Goal: Task Accomplishment & Management: Manage account settings

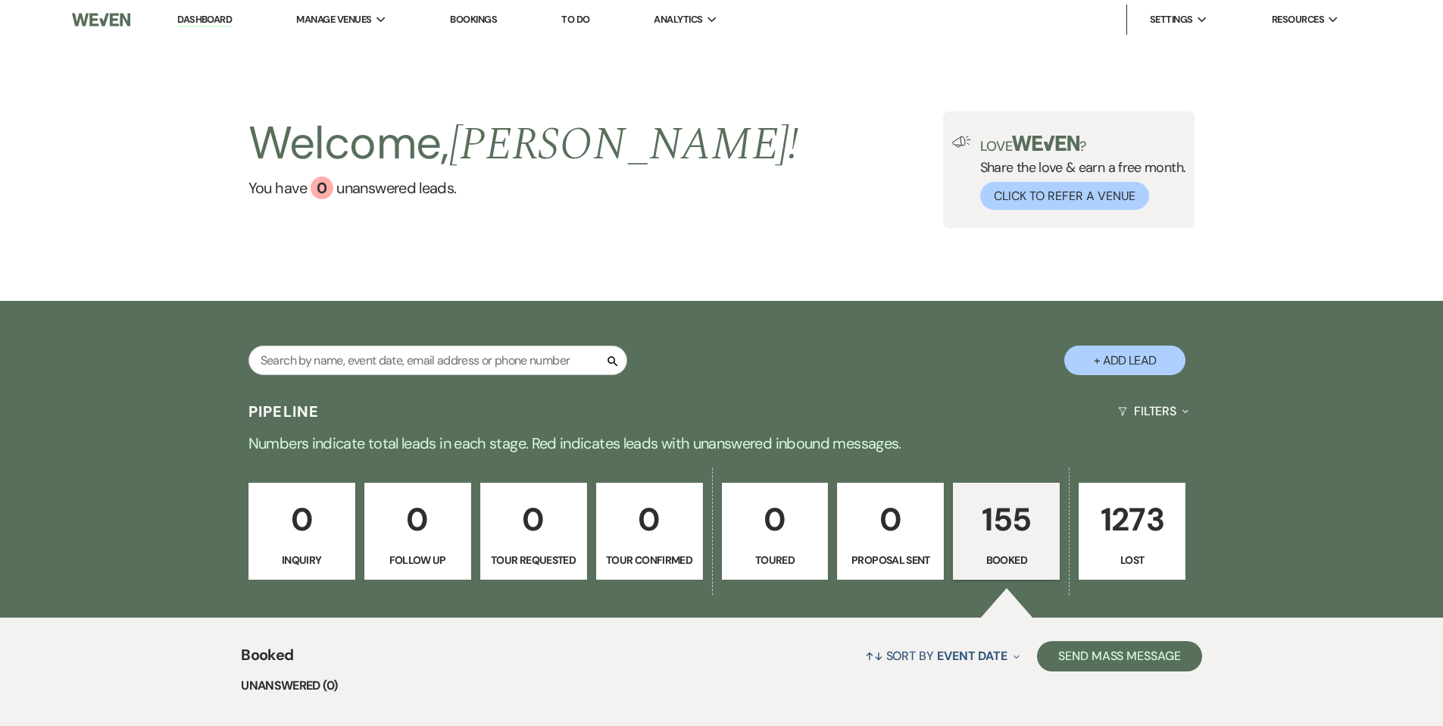
scroll to position [230, 0]
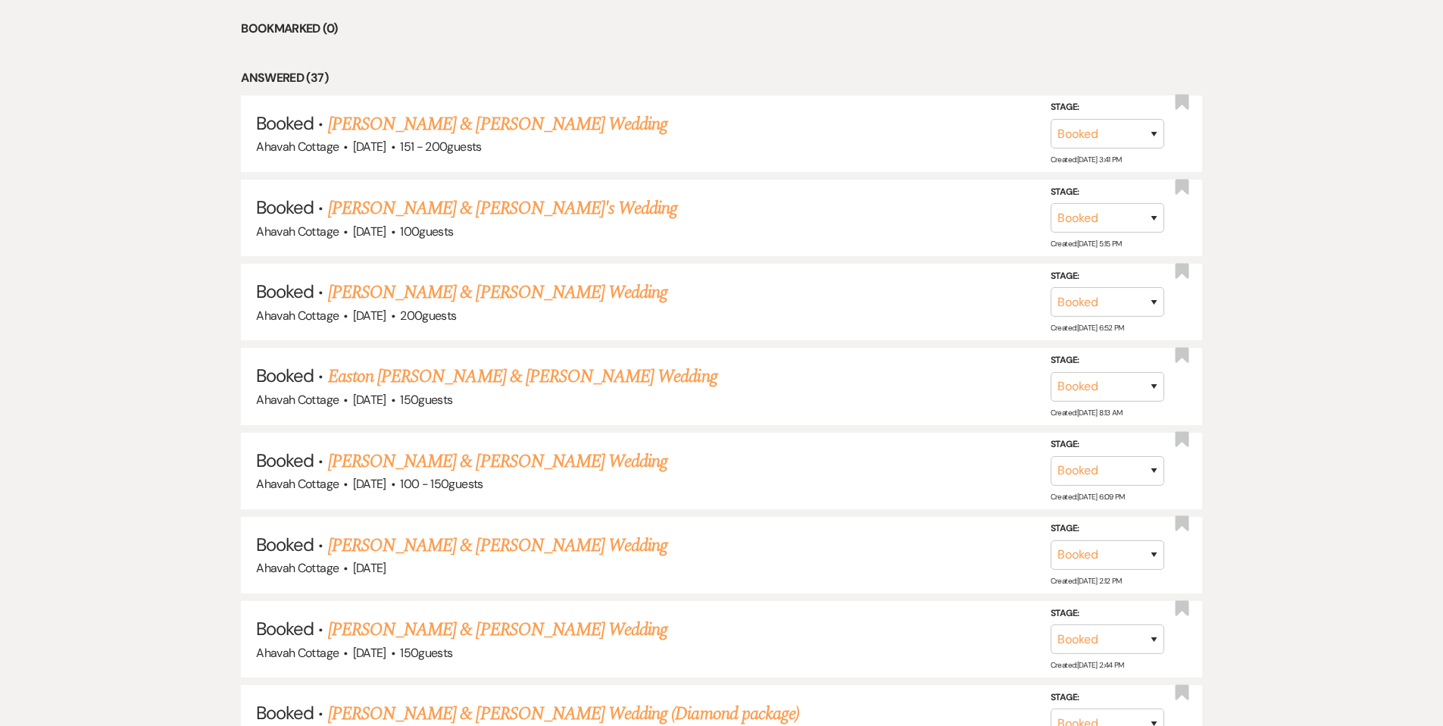
scroll to position [724, 0]
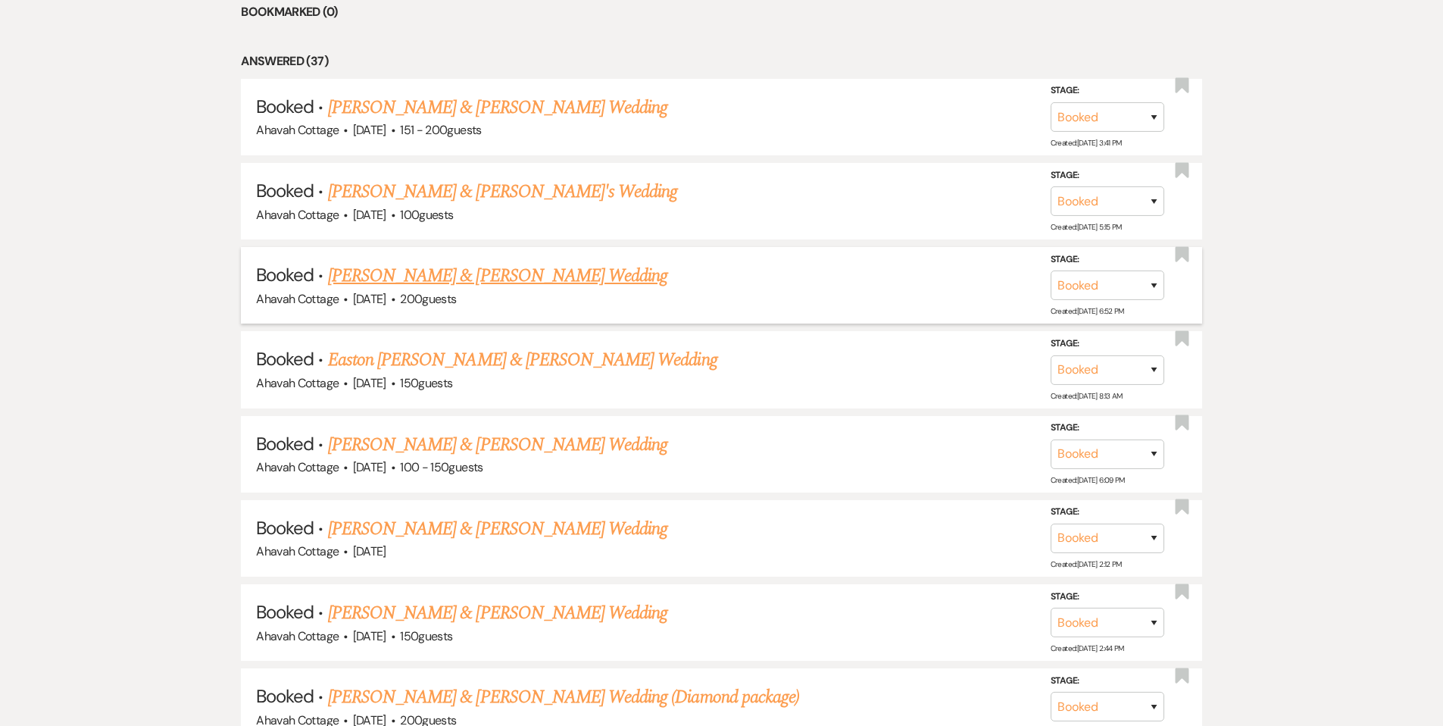
click at [455, 278] on link "[PERSON_NAME] & [PERSON_NAME] Wedding" at bounding box center [497, 275] width 339 height 27
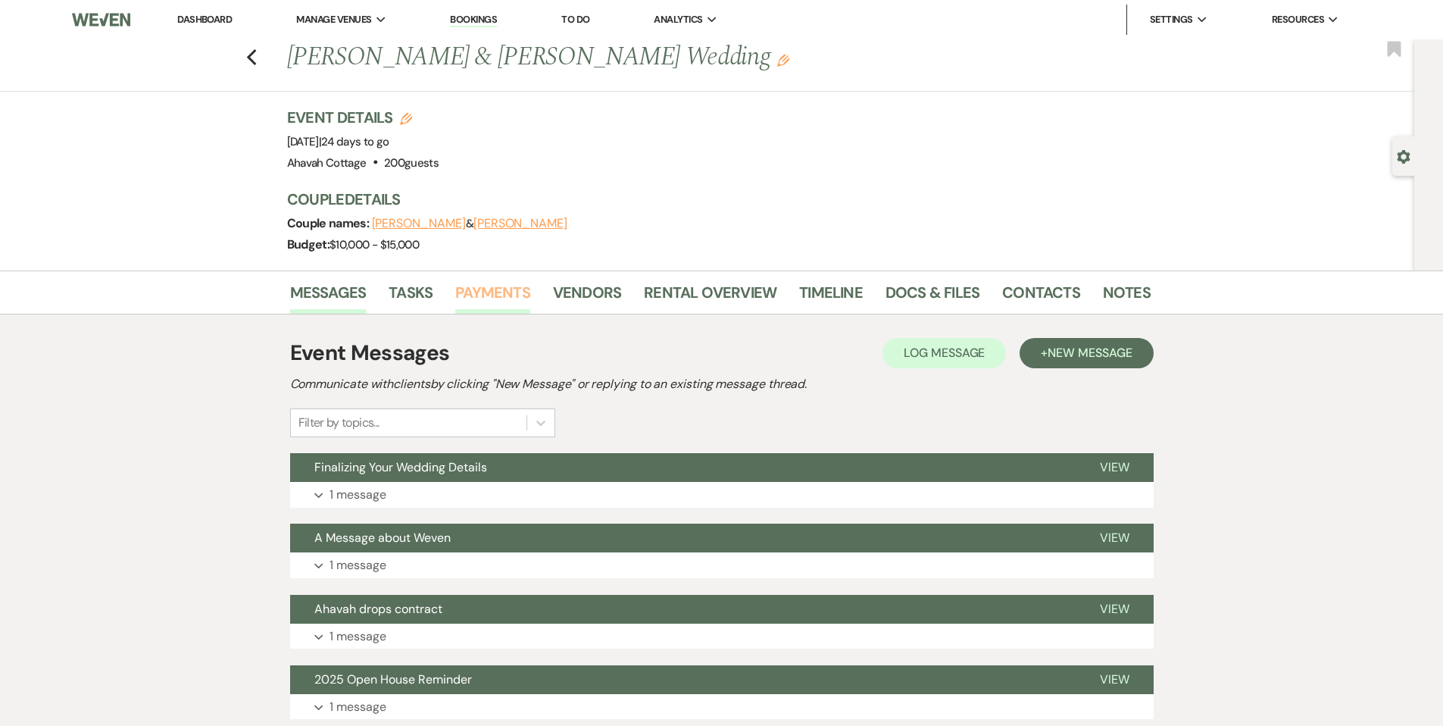
click at [503, 295] on link "Payments" at bounding box center [492, 296] width 75 height 33
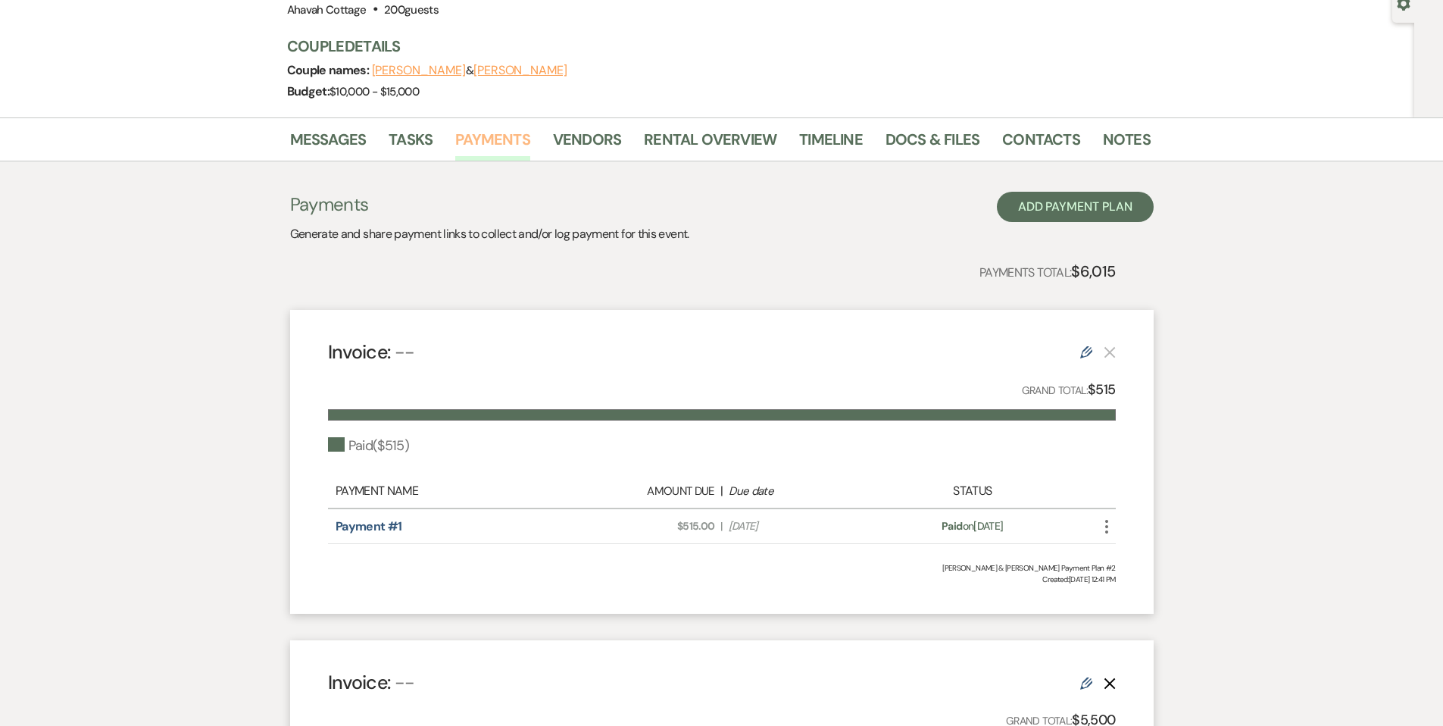
scroll to position [148, 0]
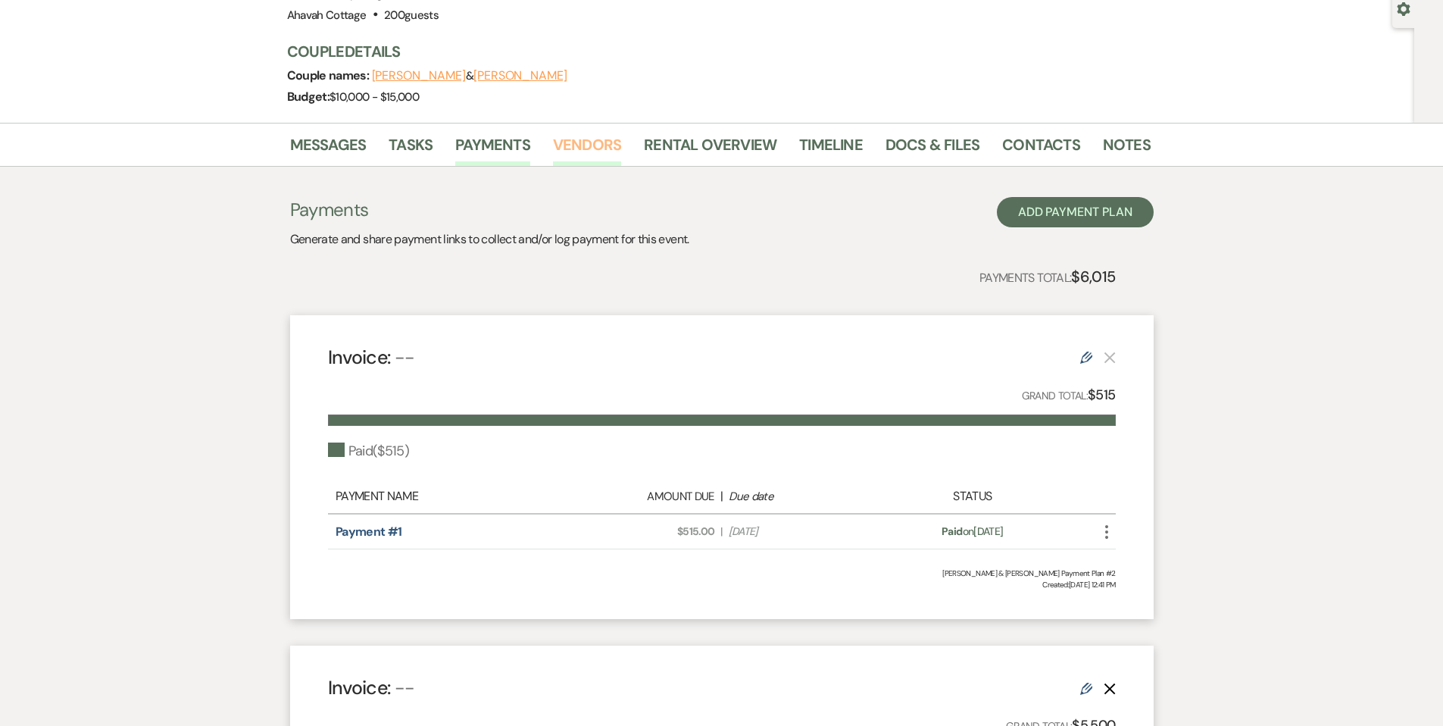
click at [564, 146] on link "Vendors" at bounding box center [587, 149] width 68 height 33
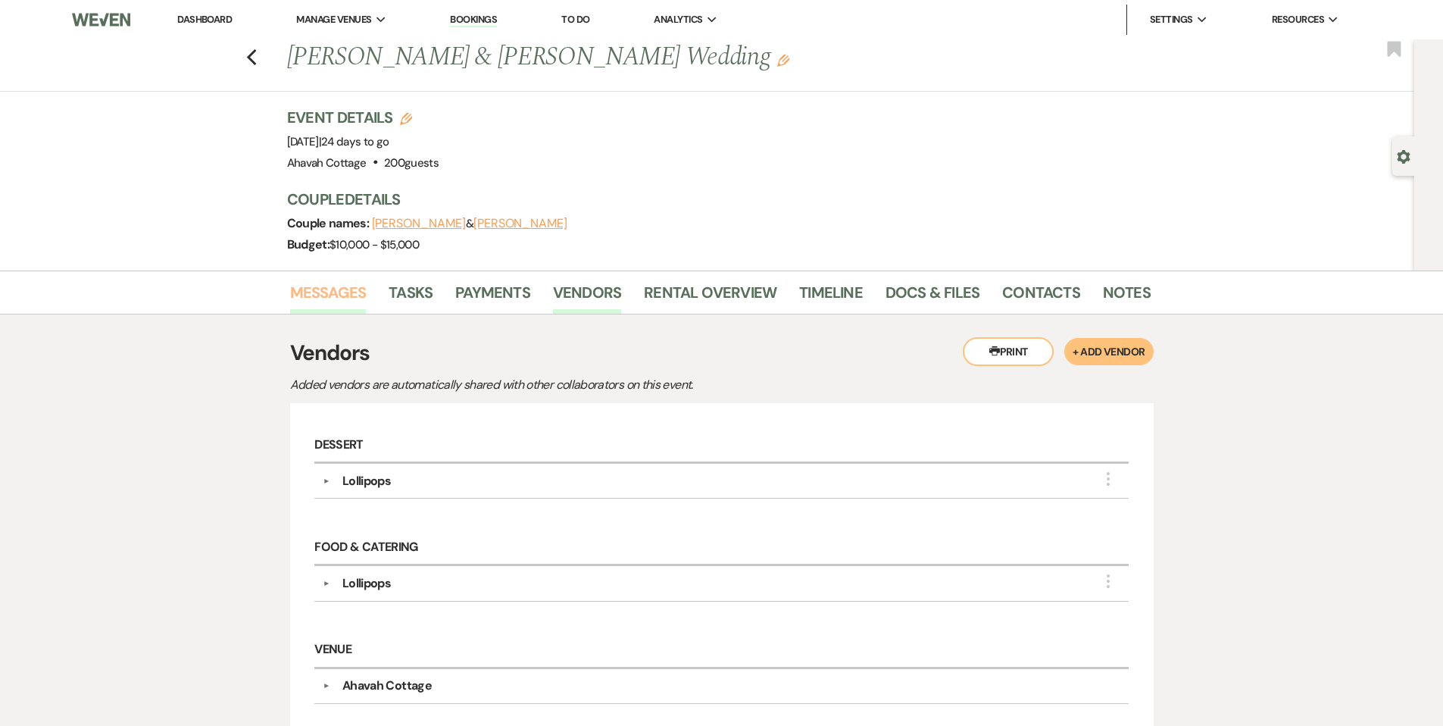
click at [319, 298] on link "Messages" at bounding box center [328, 296] width 77 height 33
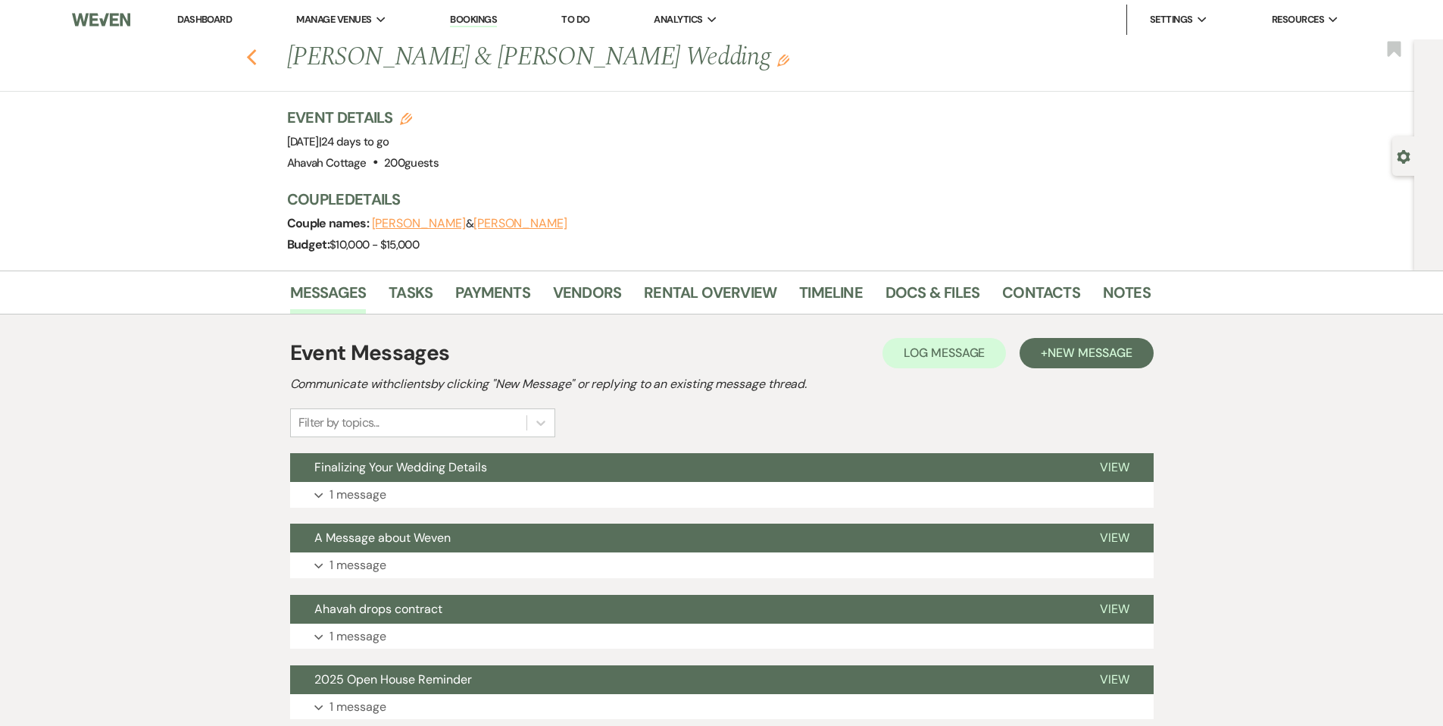
click at [258, 57] on icon "Previous" at bounding box center [251, 57] width 11 height 18
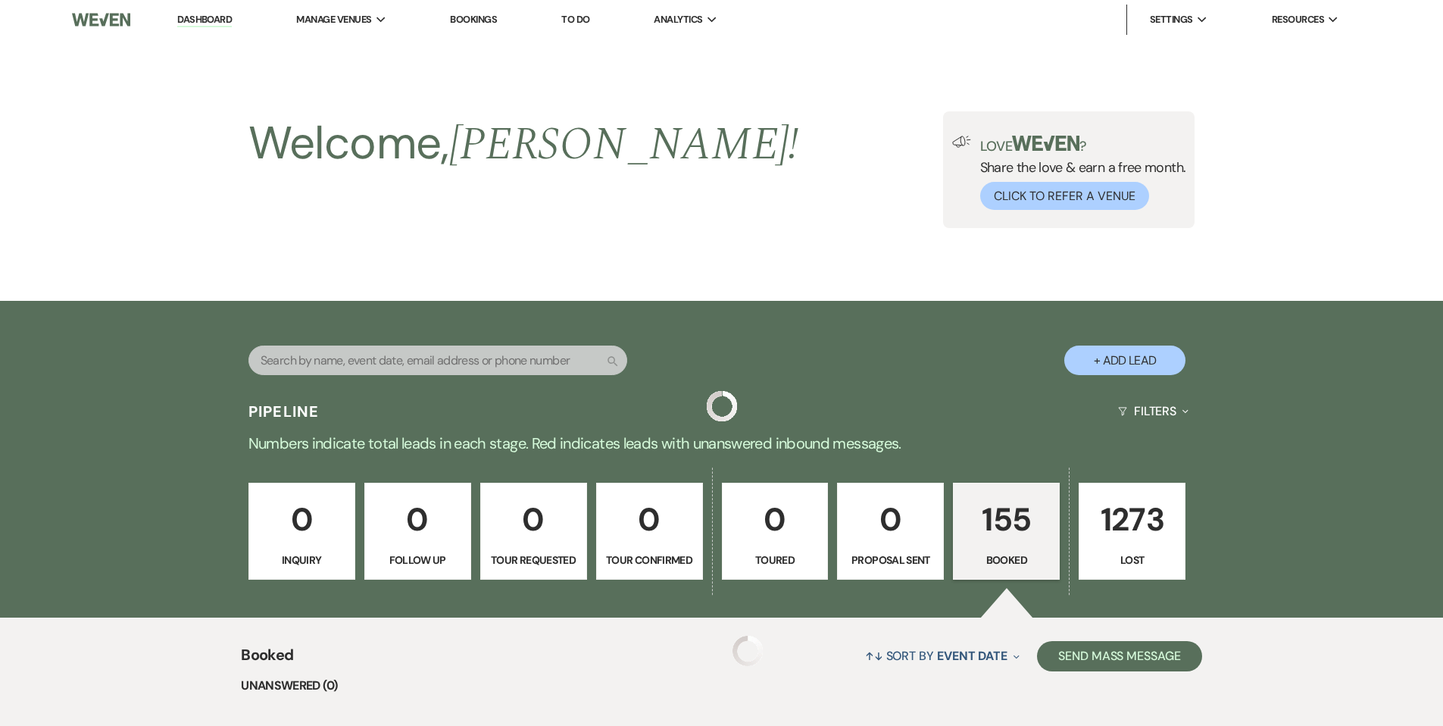
scroll to position [724, 0]
